Goal: Check status: Check status

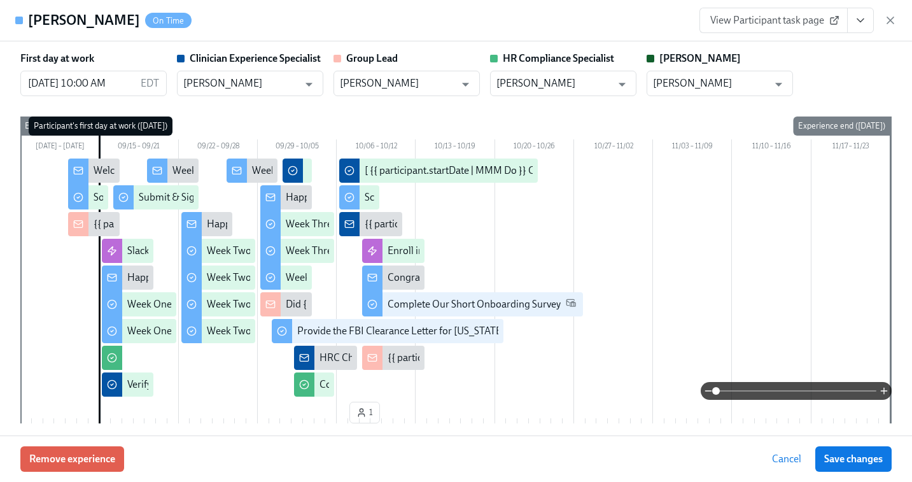
click at [893, 15] on icon "button" at bounding box center [890, 20] width 13 height 13
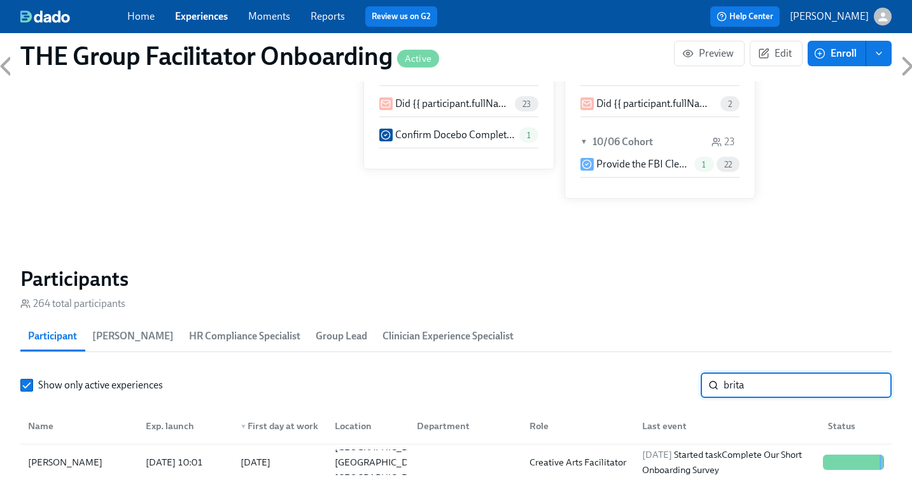
click at [760, 373] on input "brita" at bounding box center [808, 384] width 168 height 25
paste input "Ciara Sweatt"
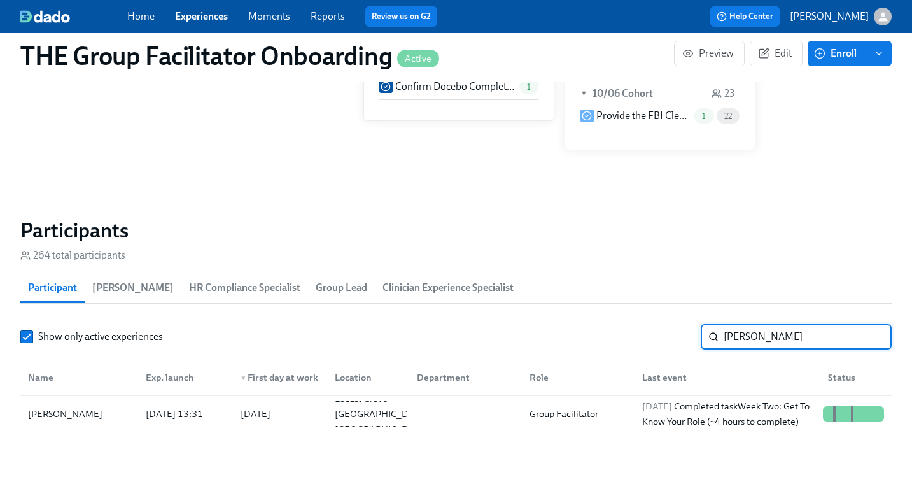
scroll to position [1054, 0]
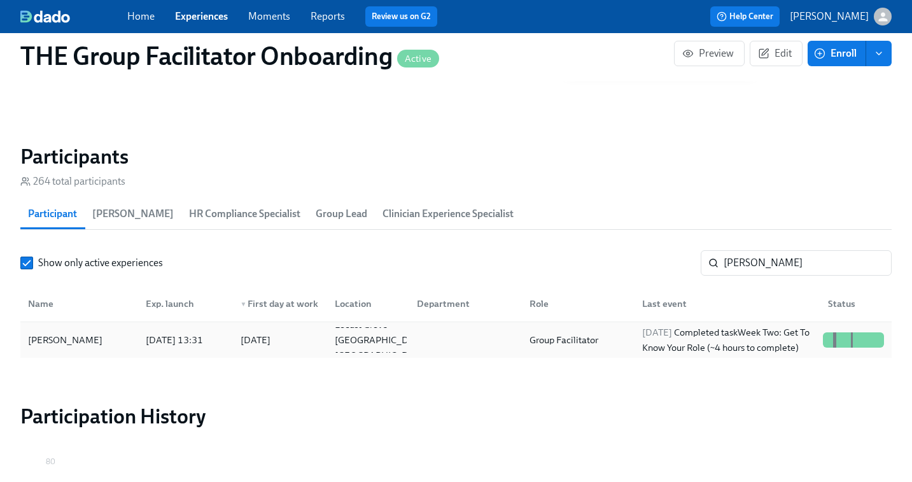
click at [670, 347] on div "2025/10/06 Completed task Week Two: Get To Know Your Role (~4 hours to complete)" at bounding box center [727, 340] width 181 height 31
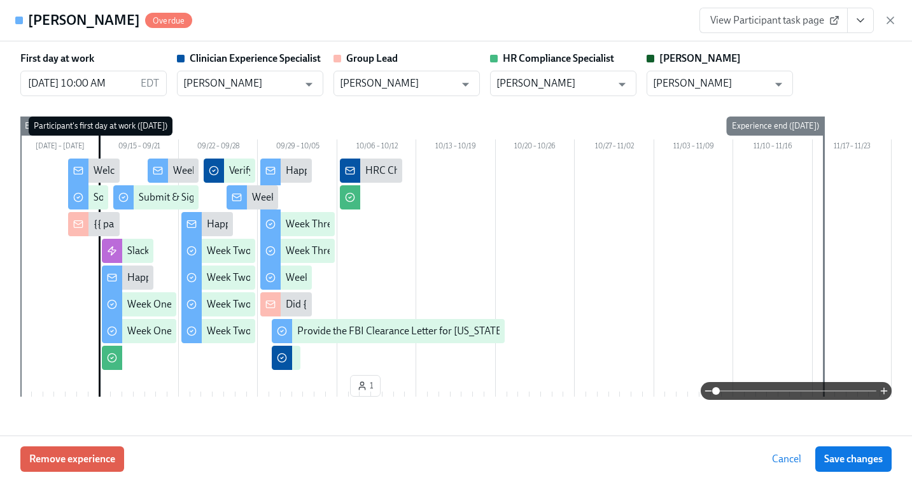
click at [775, 13] on link "View Participant task page" at bounding box center [774, 20] width 148 height 25
click at [891, 25] on icon "button" at bounding box center [890, 20] width 13 height 13
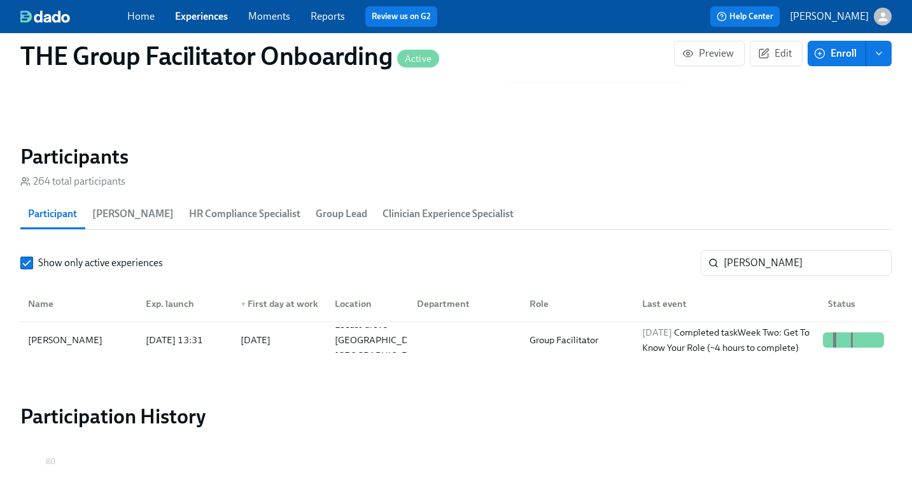
click at [889, 17] on icon "button" at bounding box center [883, 16] width 13 height 13
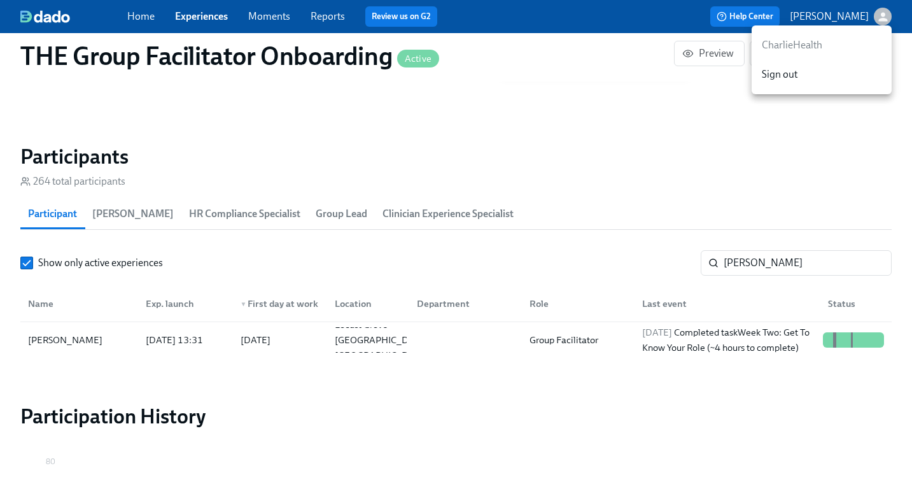
click at [749, 261] on div at bounding box center [456, 241] width 912 height 482
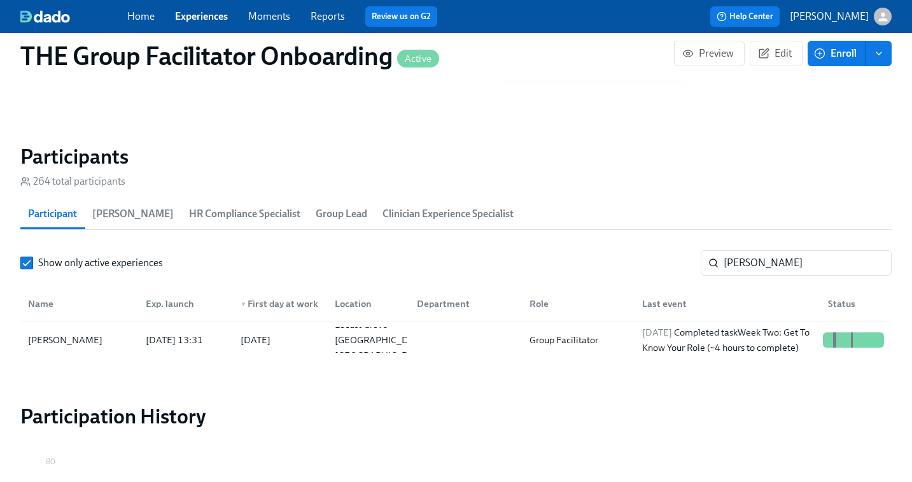
click at [749, 261] on input "Ciara Sweatt" at bounding box center [808, 262] width 168 height 25
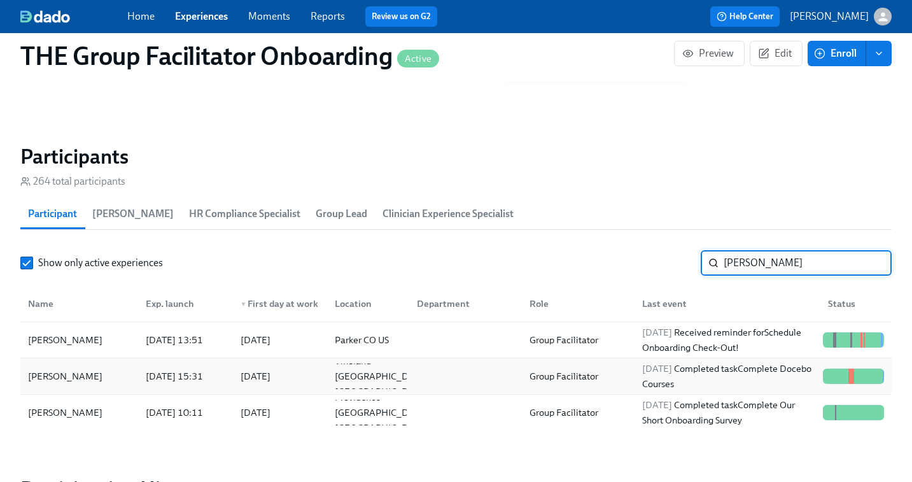
type input "jacque"
click at [726, 374] on div "2025/10/06 Completed task Complete Docebo Courses" at bounding box center [727, 376] width 181 height 31
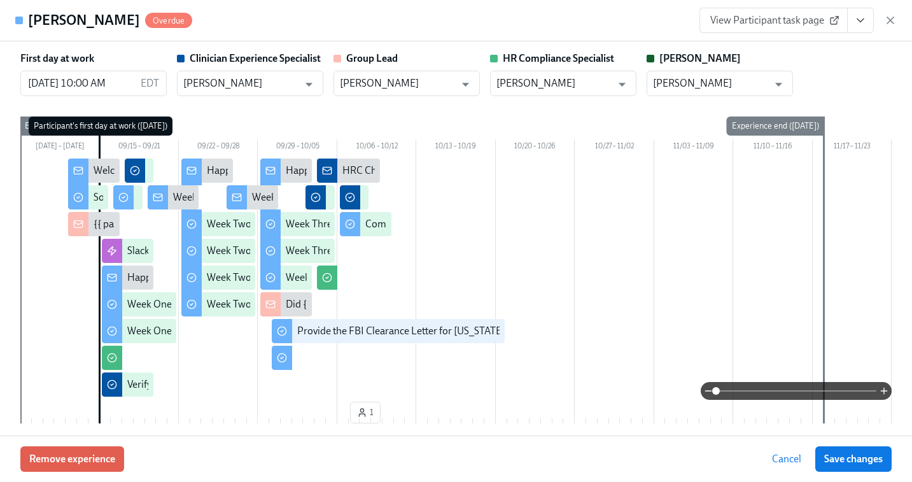
click at [772, 15] on span "View Participant task page" at bounding box center [773, 20] width 127 height 13
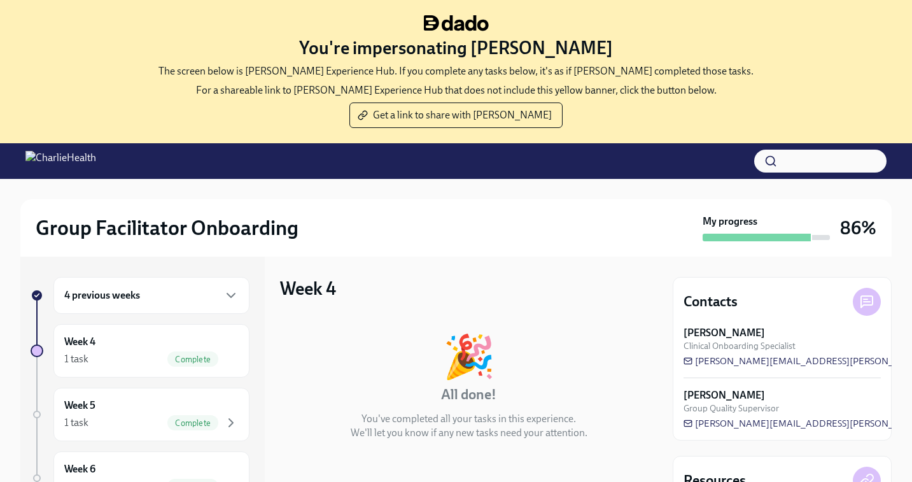
click at [160, 295] on div "4 previous weeks" at bounding box center [151, 295] width 174 height 15
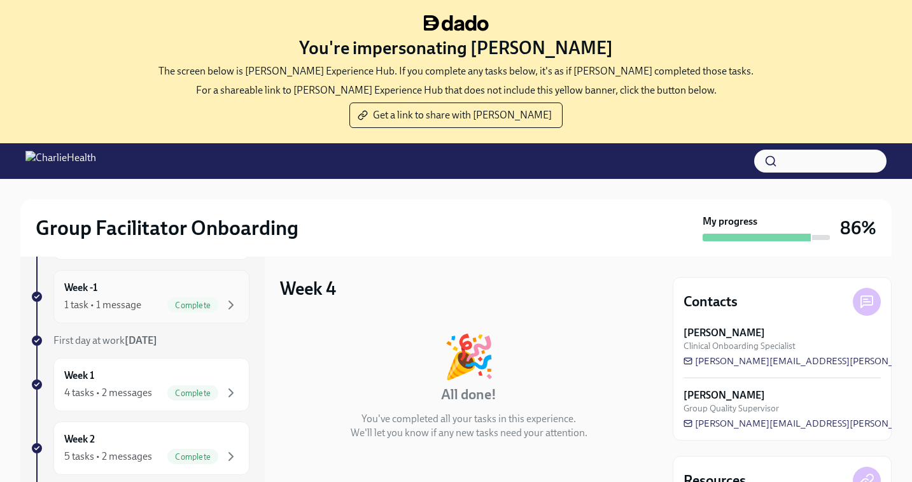
scroll to position [138, 0]
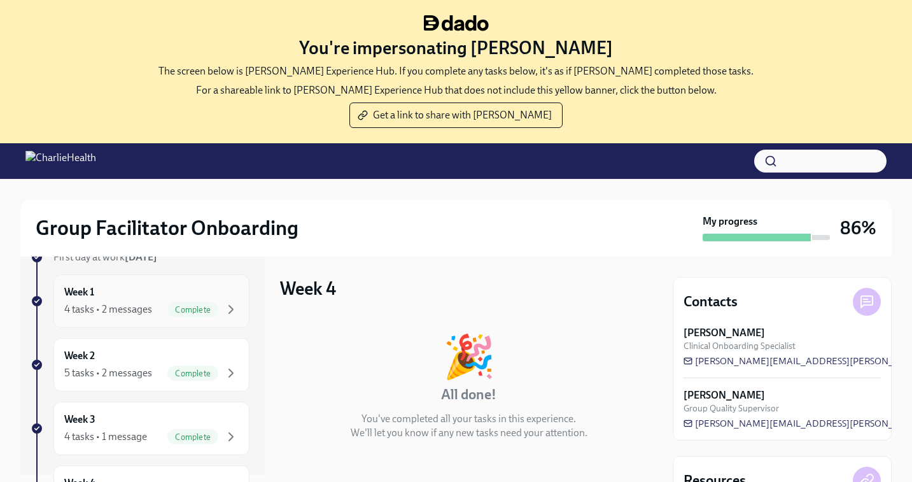
click at [128, 293] on div "Week 1 4 tasks • 2 messages Complete" at bounding box center [151, 301] width 174 height 32
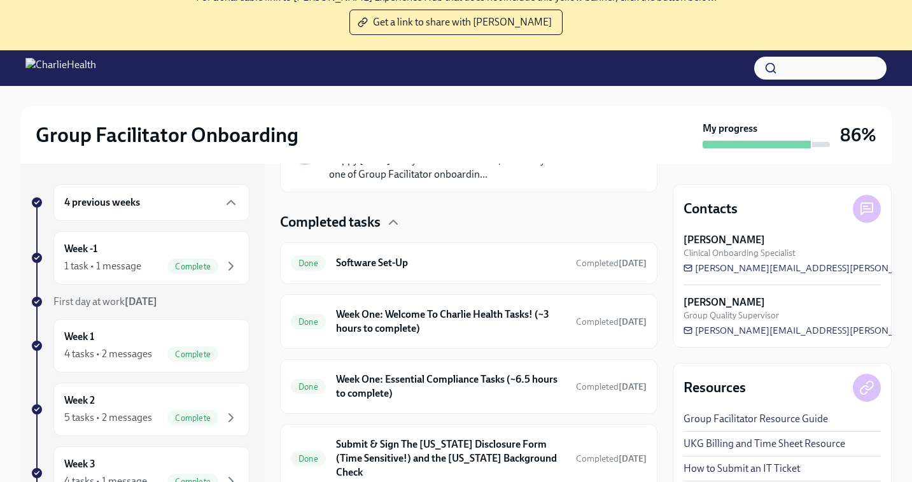
scroll to position [131, 0]
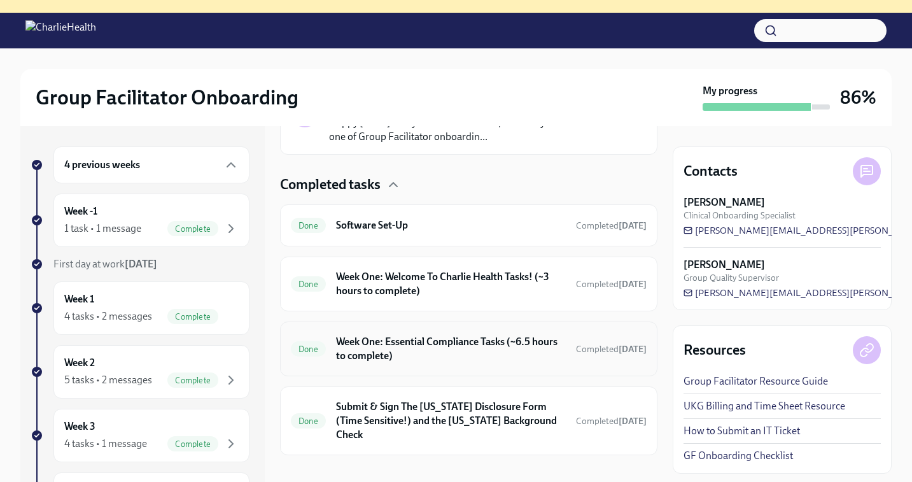
click at [402, 349] on h6 "Week One: Essential Compliance Tasks (~6.5 hours to complete)" at bounding box center [451, 349] width 230 height 28
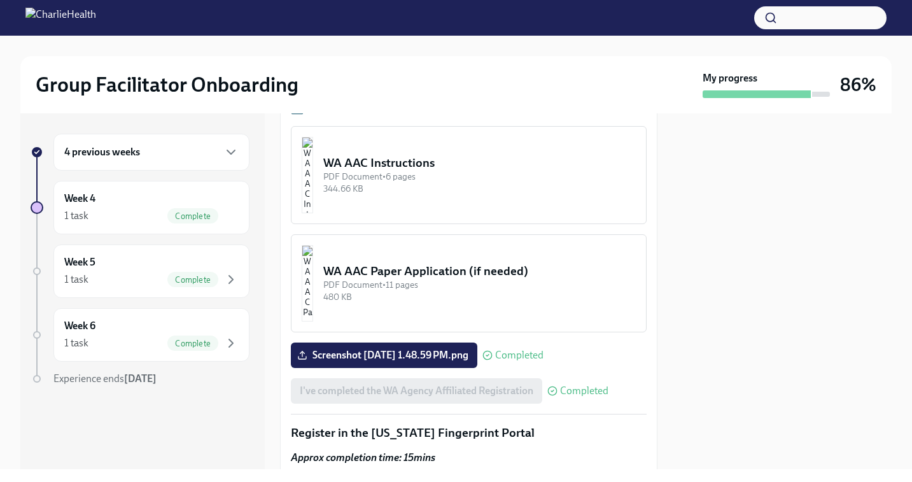
scroll to position [1201, 0]
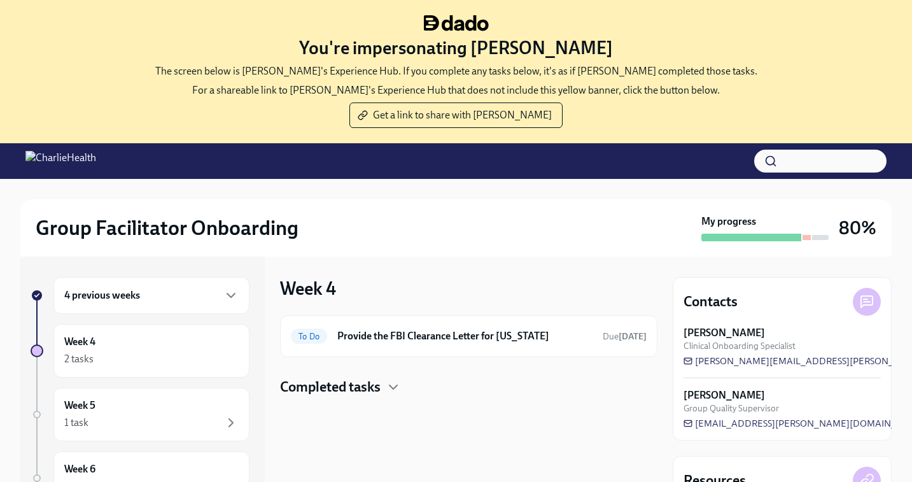
click at [171, 301] on div "4 previous weeks" at bounding box center [151, 295] width 174 height 15
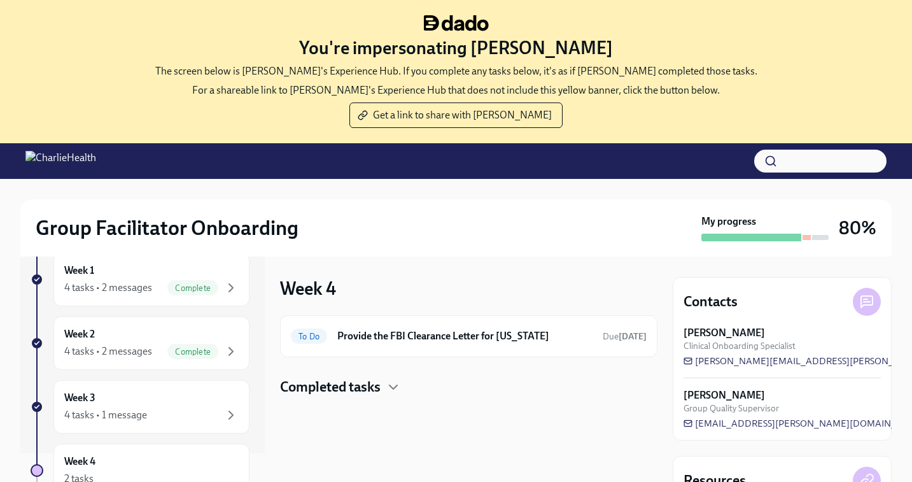
scroll to position [209, 0]
